Goal: Find specific page/section: Find specific page/section

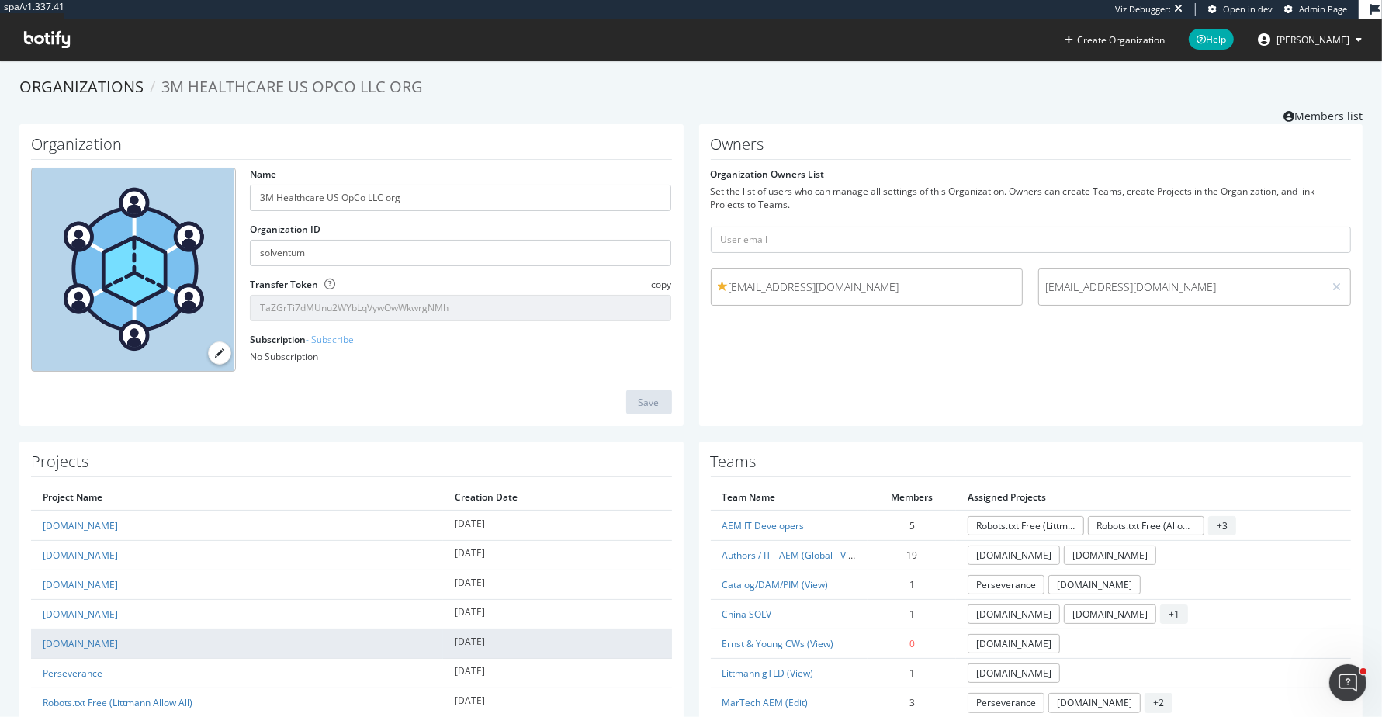
scroll to position [54, 0]
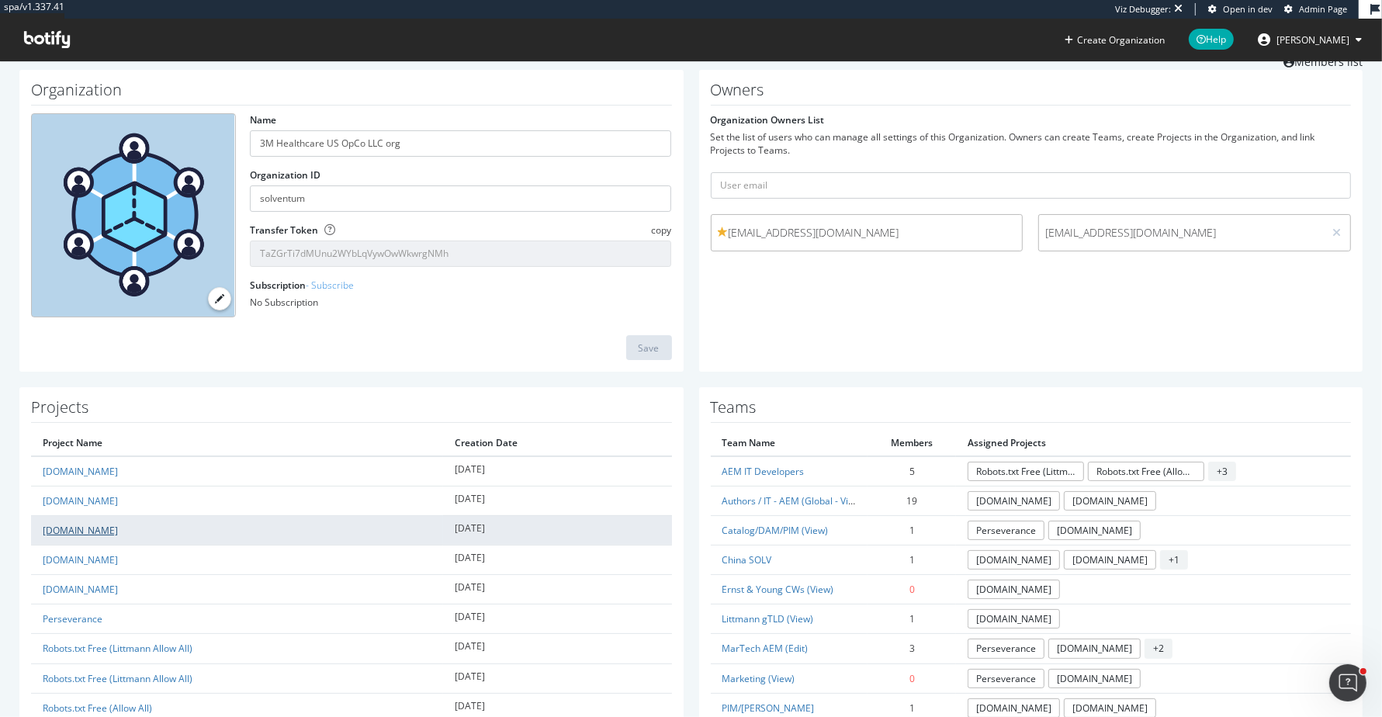
click at [98, 528] on link "[DOMAIN_NAME]" at bounding box center [80, 530] width 75 height 13
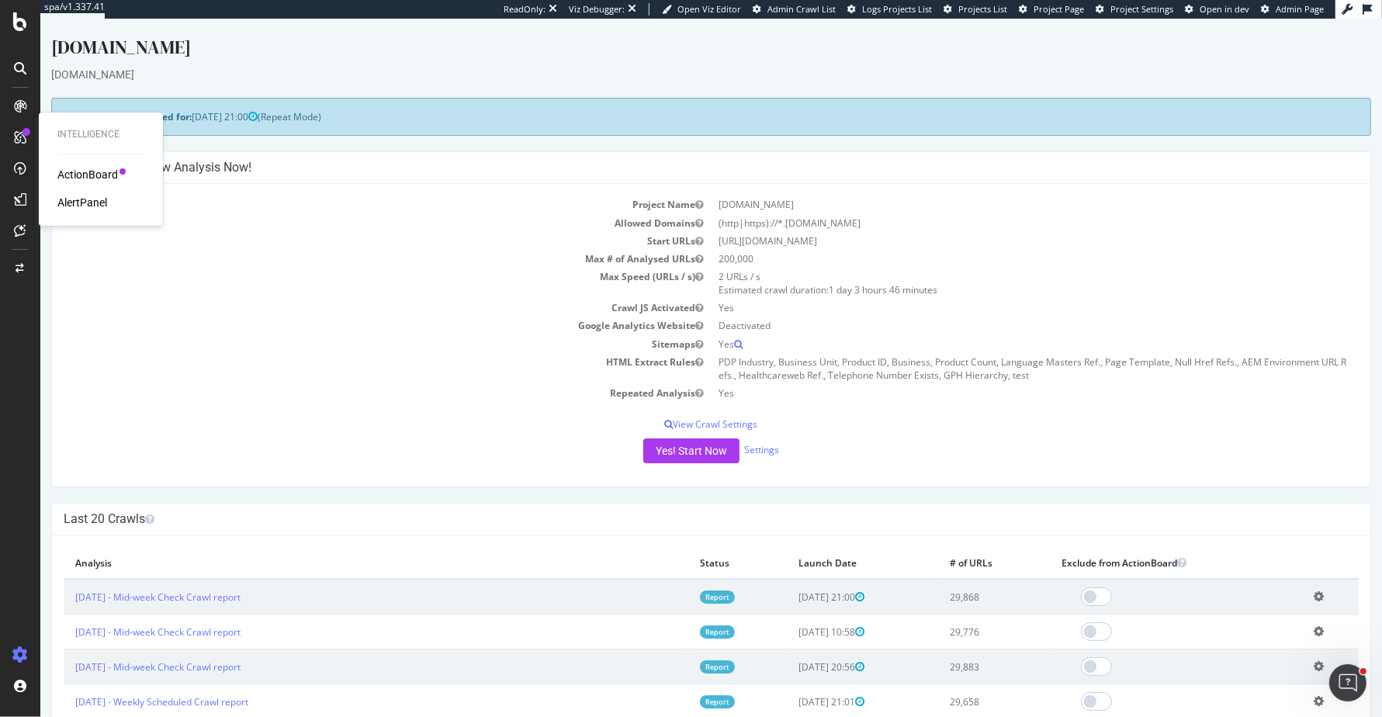
click at [92, 171] on div "ActionBoard" at bounding box center [87, 175] width 61 height 16
